Goal: Transaction & Acquisition: Purchase product/service

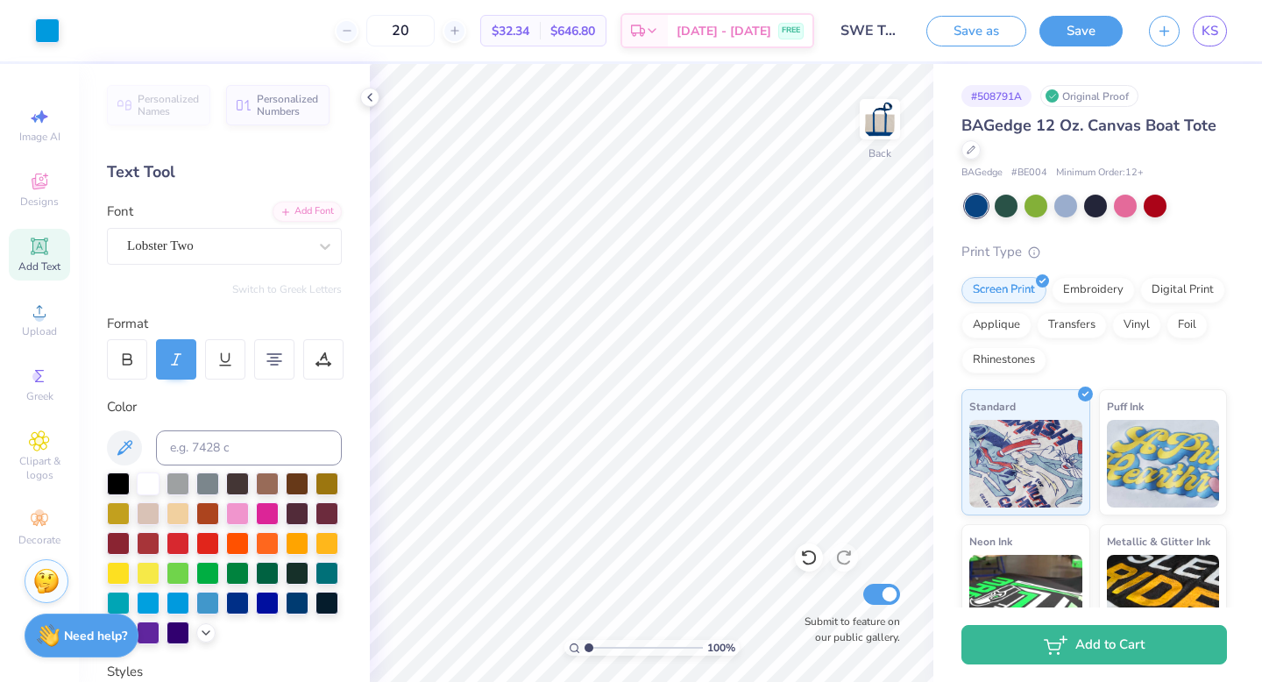
scroll to position [43, 0]
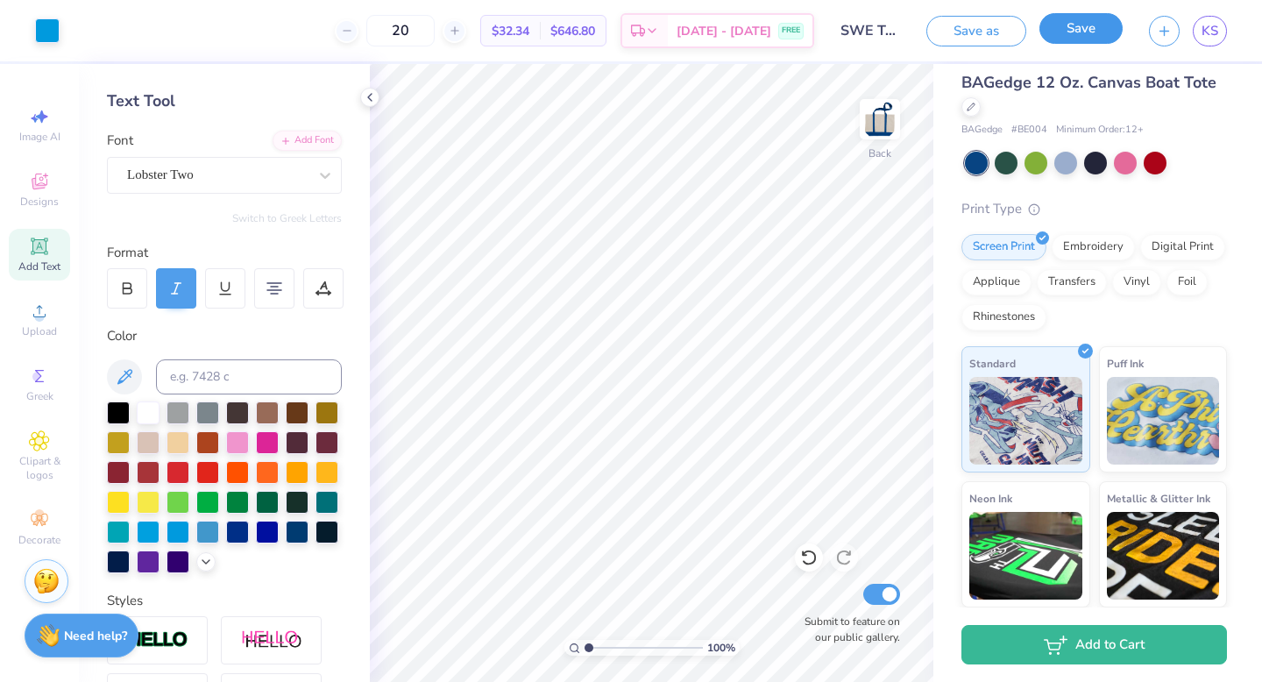
click at [1084, 34] on button "Save" at bounding box center [1081, 28] width 83 height 31
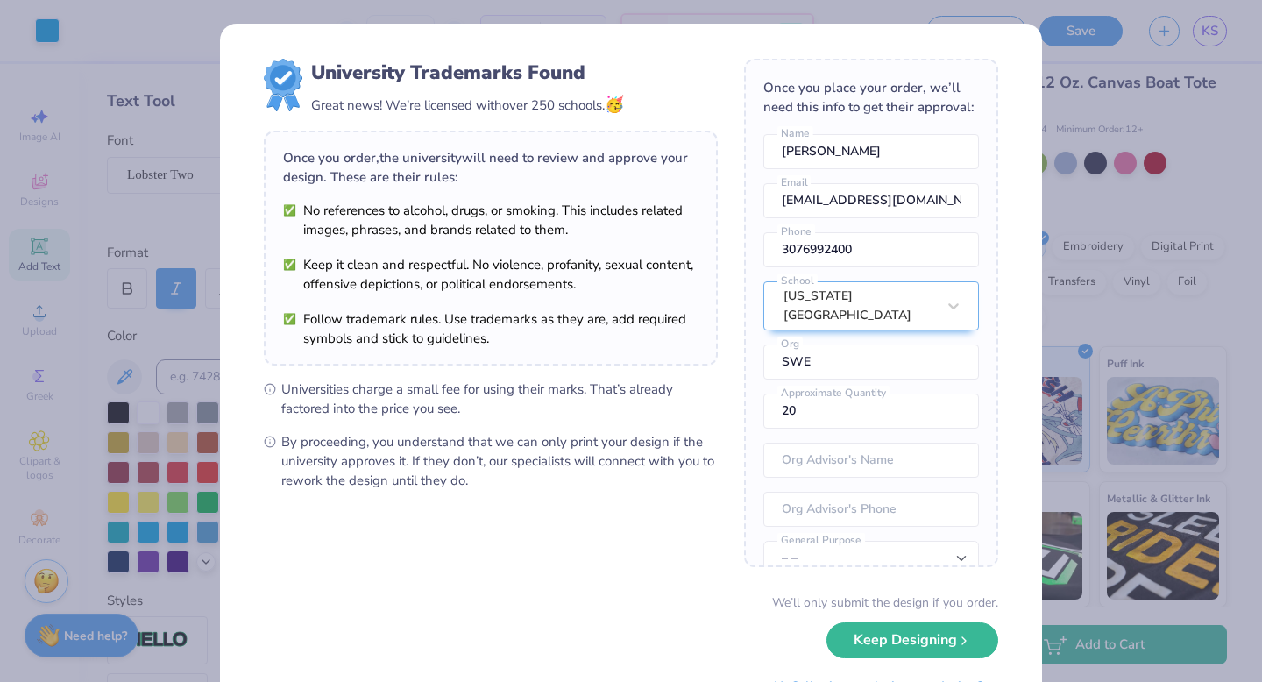
scroll to position [81, 0]
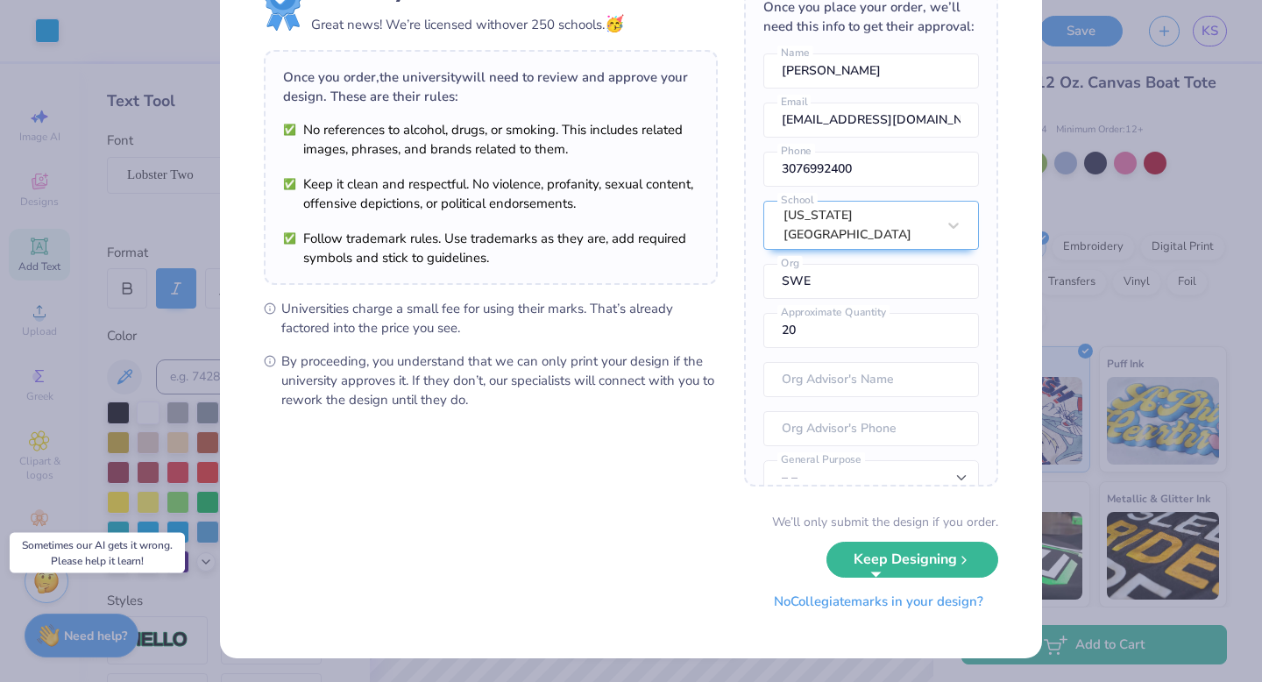
click at [837, 614] on button "No Collegiate marks in your design?" at bounding box center [878, 602] width 239 height 36
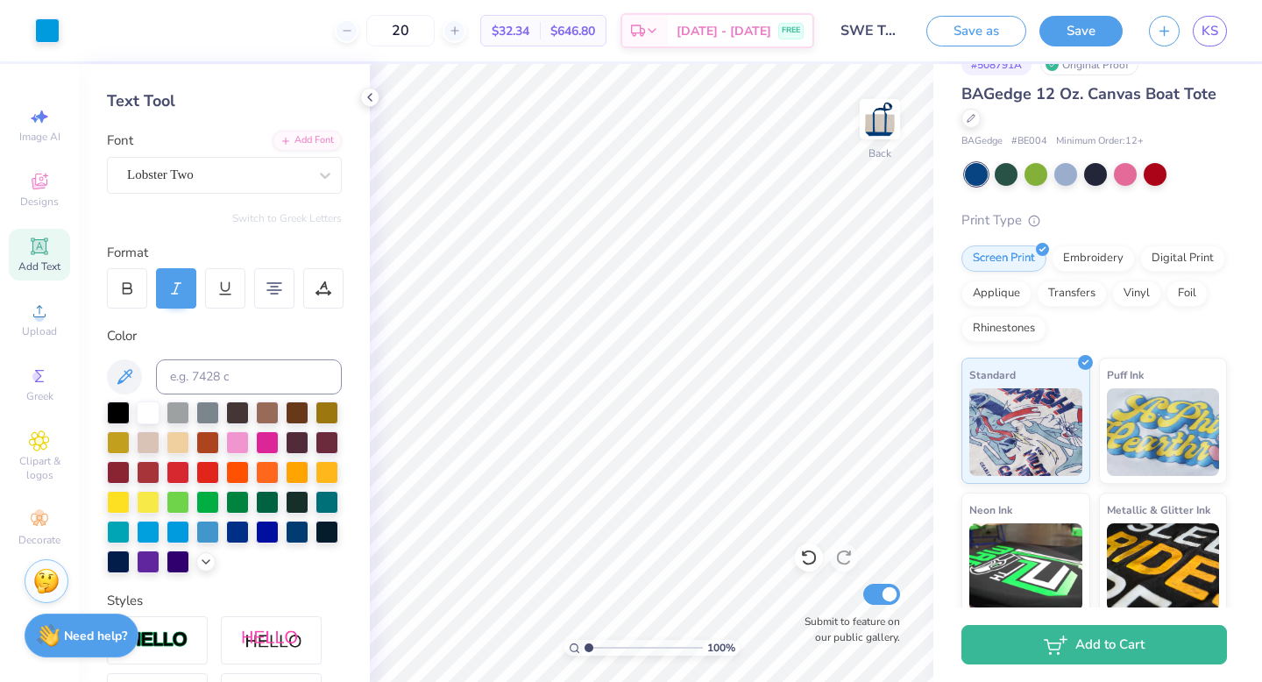
scroll to position [31, 0]
click at [1206, 39] on span "KS" at bounding box center [1210, 31] width 17 height 20
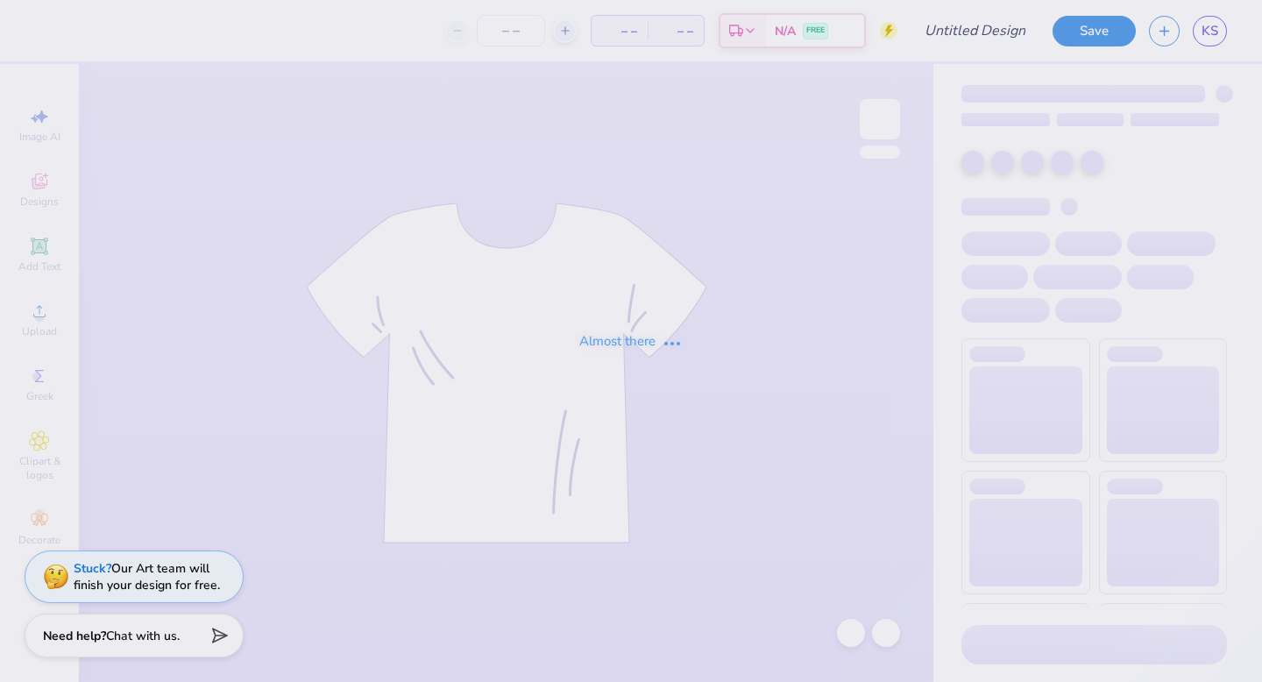
type input "SWE T-shirt"
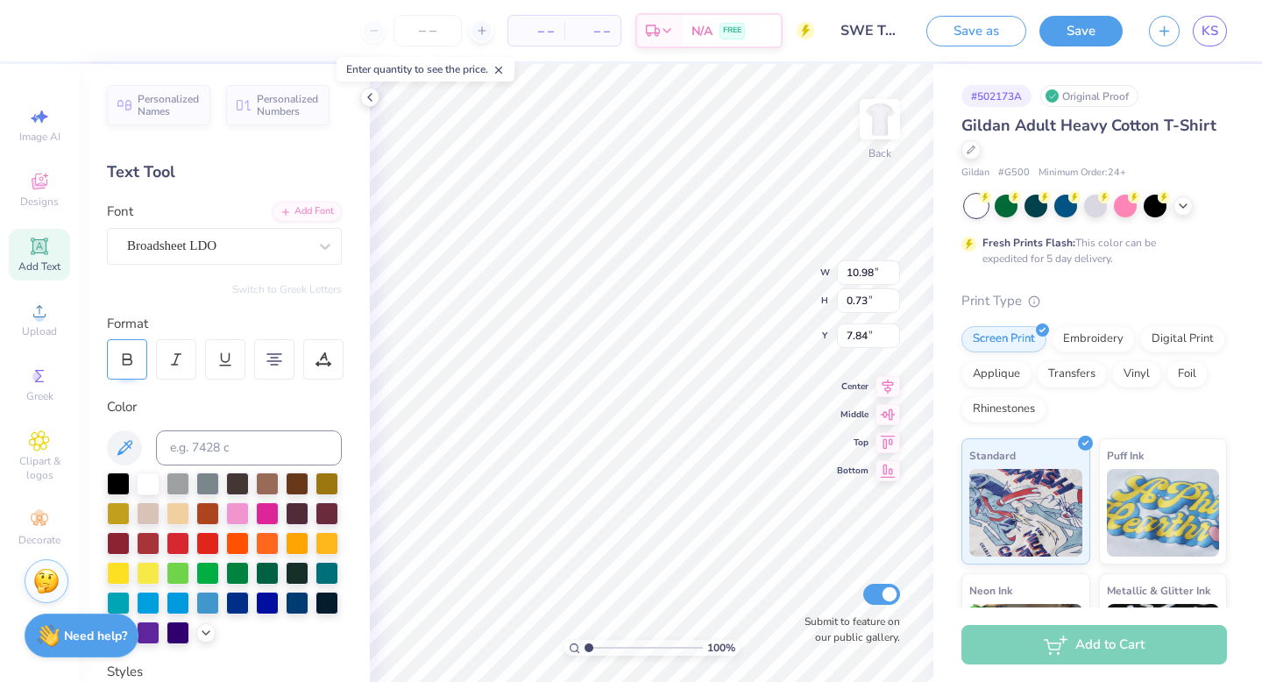
click at [133, 361] on icon at bounding box center [127, 360] width 16 height 16
type input "11.03"
type input "0.78"
type input "7.83"
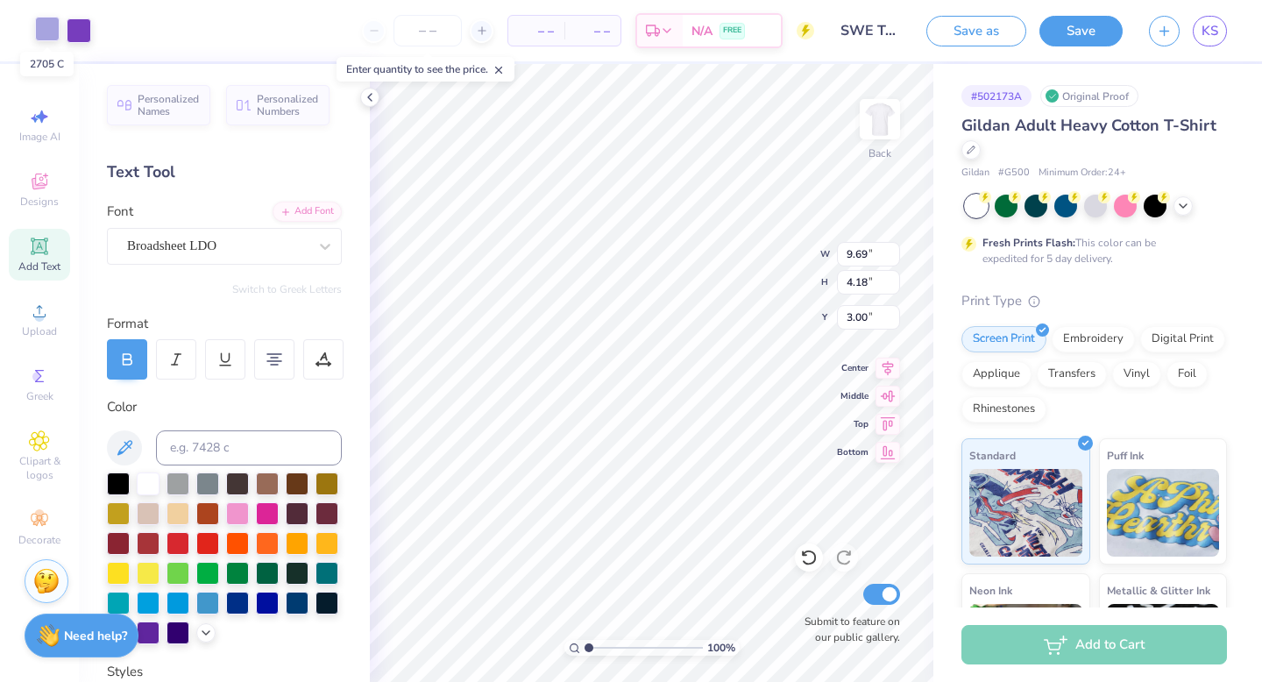
click at [43, 31] on div at bounding box center [47, 29] width 25 height 25
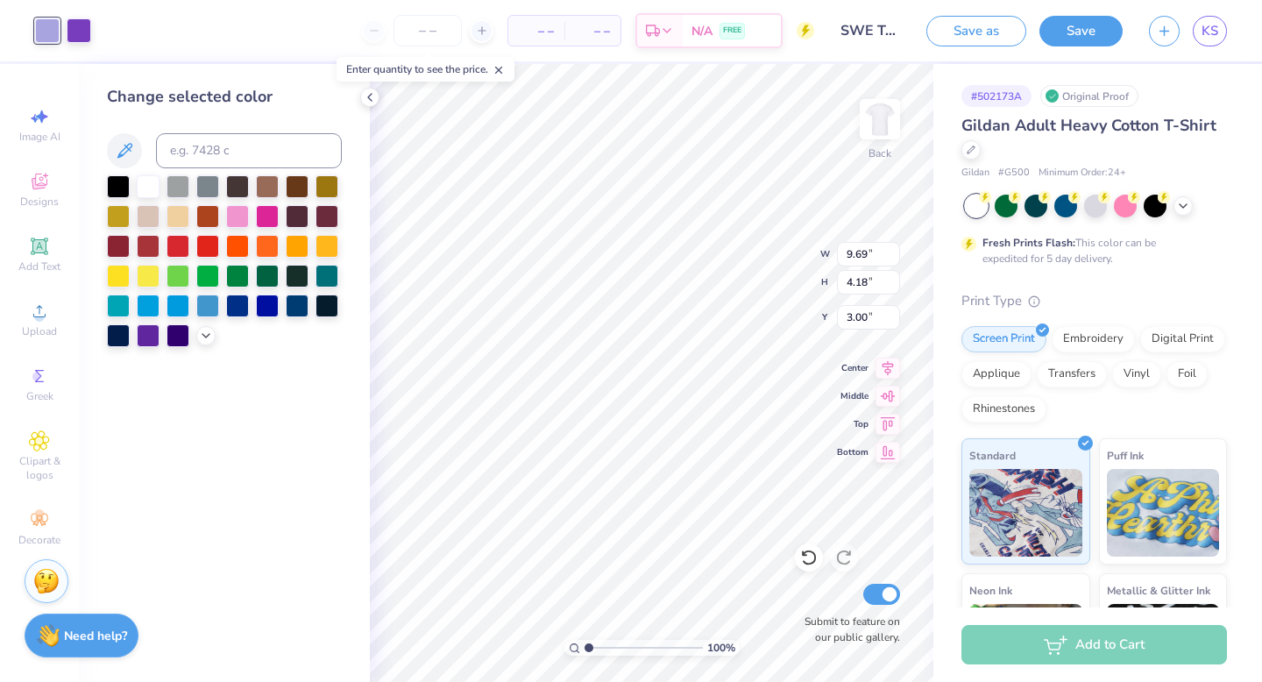
click at [146, 46] on div "– – Per Item – – Total Est. Delivery N/A FREE" at bounding box center [459, 30] width 710 height 61
click at [39, 33] on div at bounding box center [47, 30] width 25 height 25
click at [89, 36] on div at bounding box center [79, 29] width 25 height 25
click at [122, 27] on div "– – Per Item – – Total Est. Delivery N/A FREE" at bounding box center [459, 30] width 710 height 61
click at [206, 338] on icon at bounding box center [206, 334] width 14 height 14
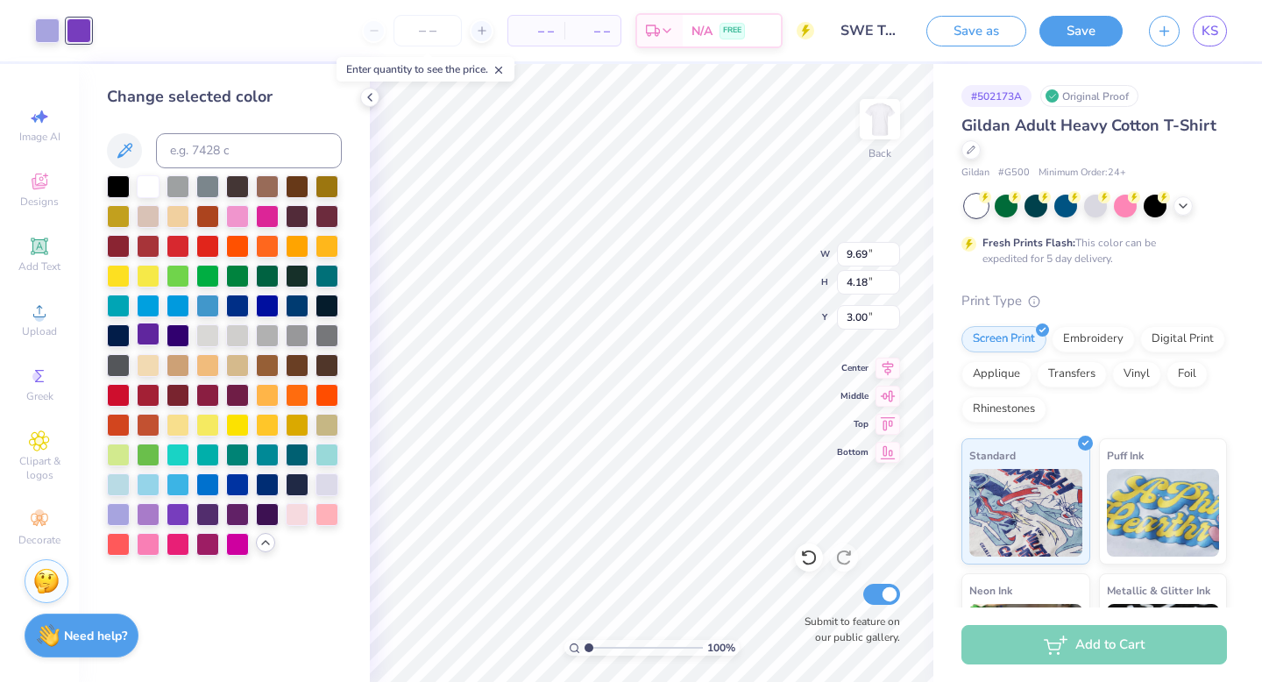
click at [139, 339] on div at bounding box center [148, 334] width 23 height 23
click at [149, 331] on div at bounding box center [148, 334] width 23 height 23
click at [177, 514] on div at bounding box center [178, 512] width 23 height 23
click at [238, 615] on div "Change selected color" at bounding box center [224, 373] width 291 height 618
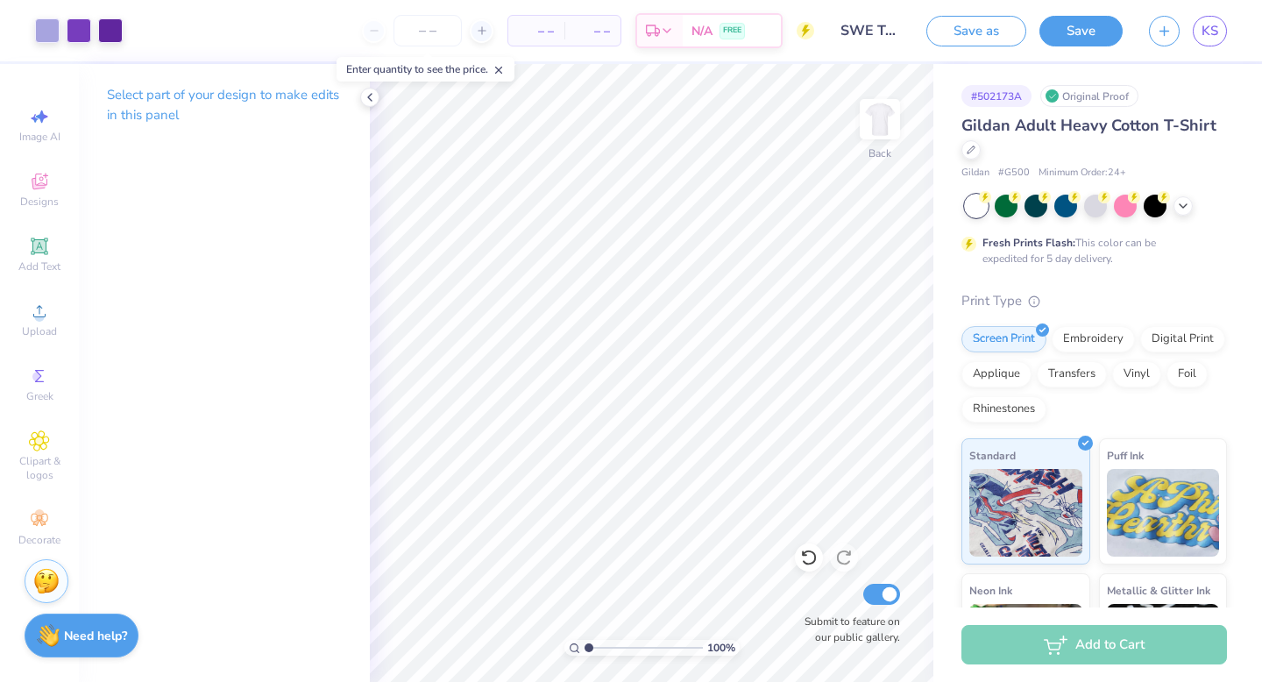
click at [501, 69] on line at bounding box center [499, 71] width 6 height 6
click at [373, 101] on icon at bounding box center [370, 97] width 14 height 14
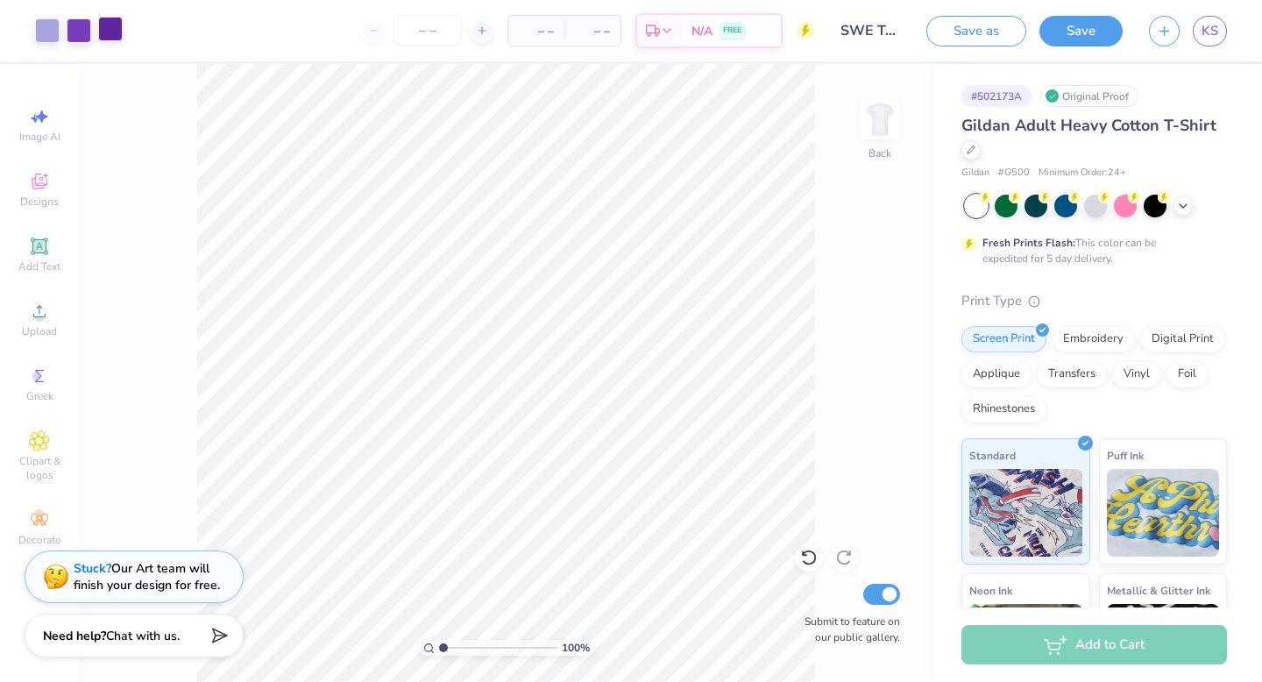
click at [103, 32] on div at bounding box center [110, 29] width 25 height 25
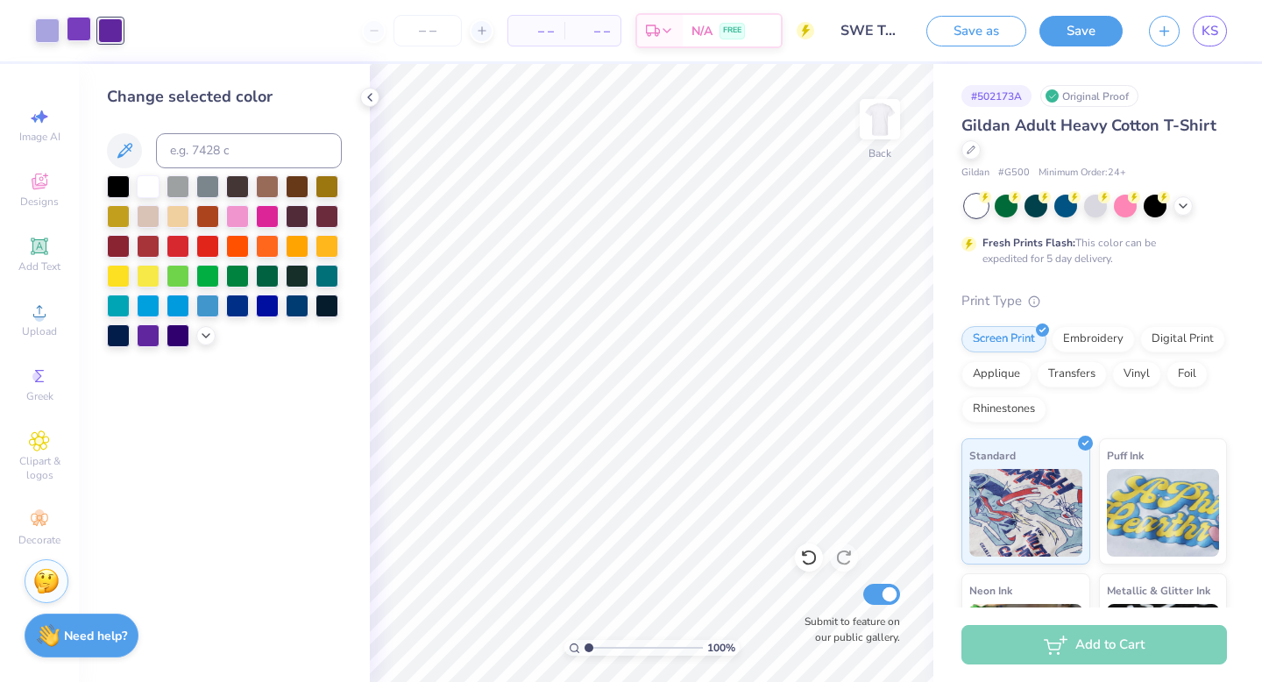
click at [77, 31] on div at bounding box center [79, 29] width 25 height 25
click at [375, 98] on icon at bounding box center [370, 97] width 14 height 14
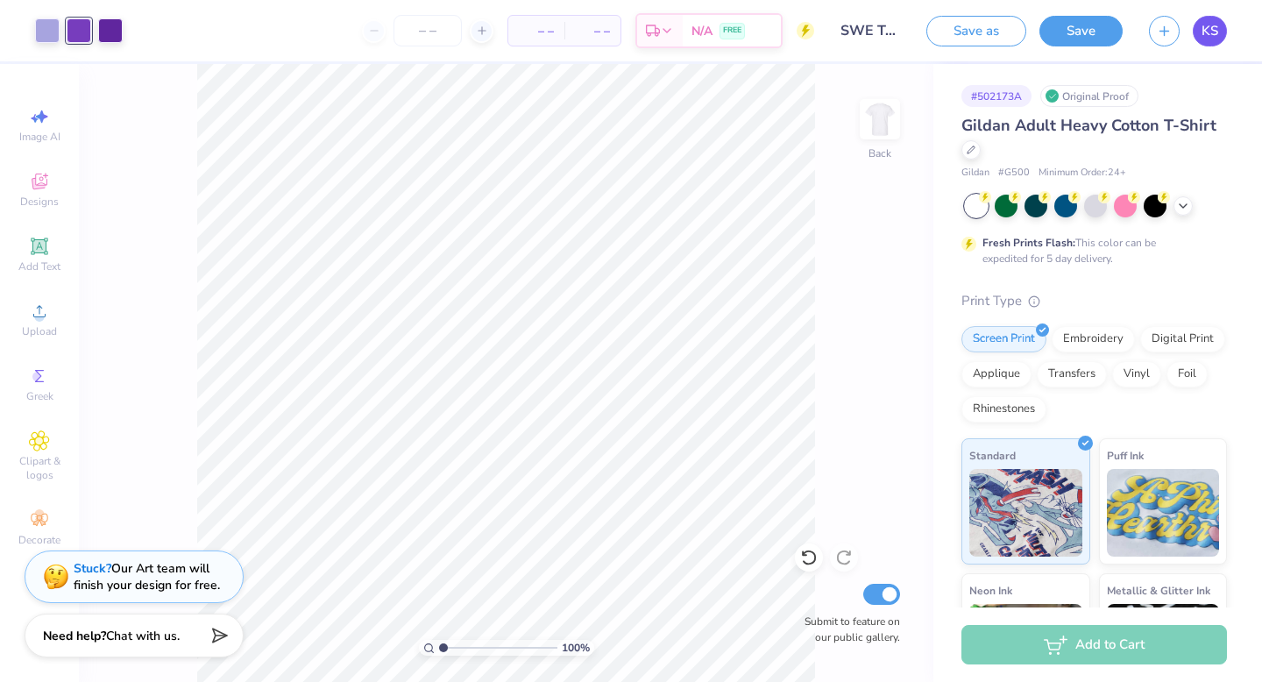
click at [1213, 34] on span "KS" at bounding box center [1210, 31] width 17 height 20
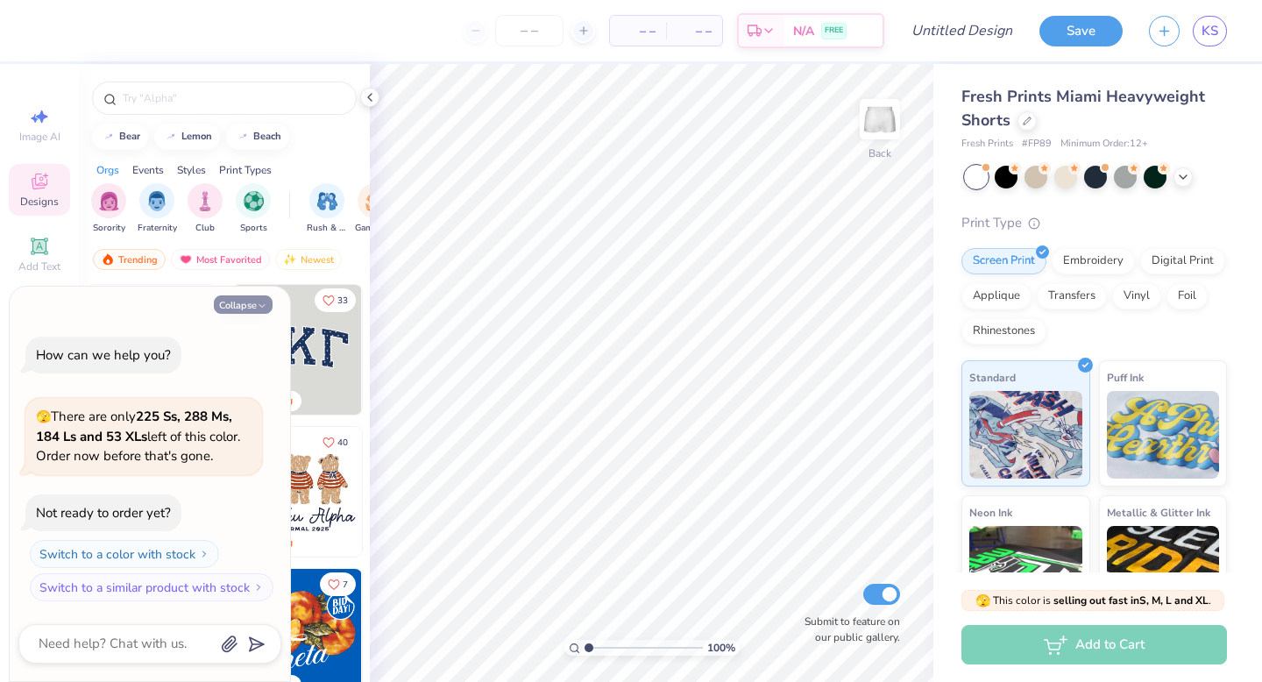
click at [247, 306] on button "Collapse" at bounding box center [243, 304] width 59 height 18
type textarea "x"
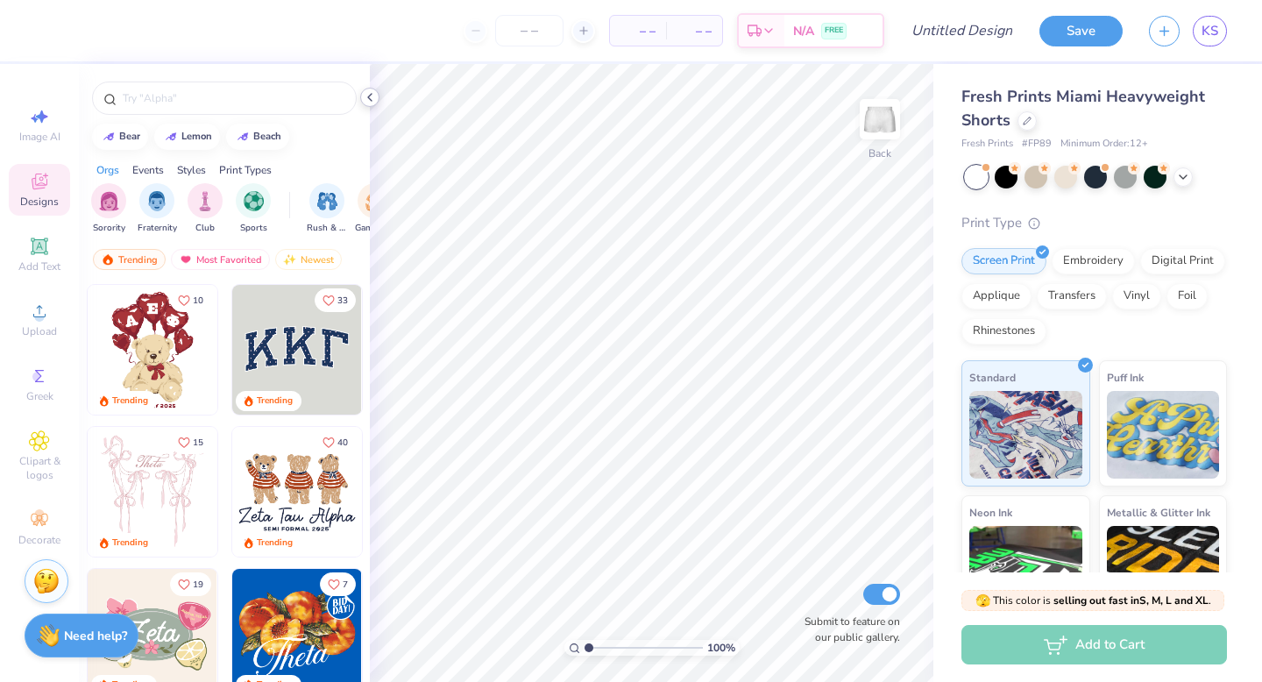
click at [370, 97] on icon at bounding box center [370, 97] width 14 height 14
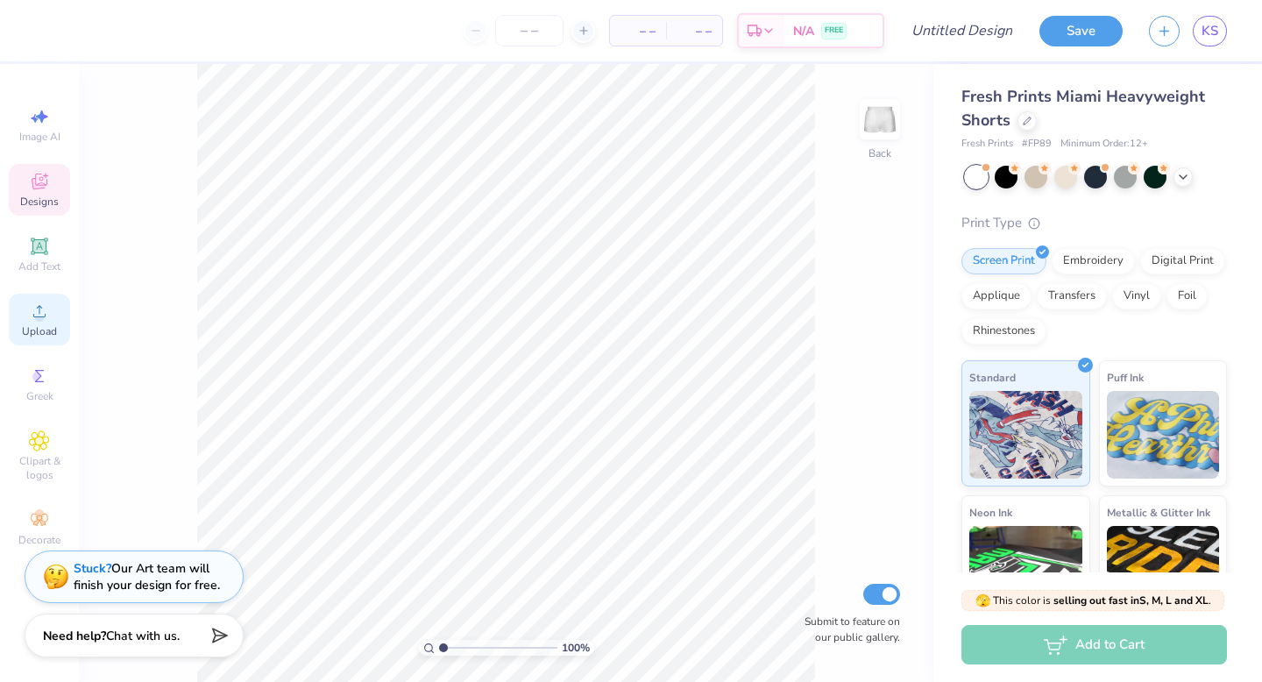
click at [46, 330] on span "Upload" at bounding box center [39, 331] width 35 height 14
